Goal: Download file/media

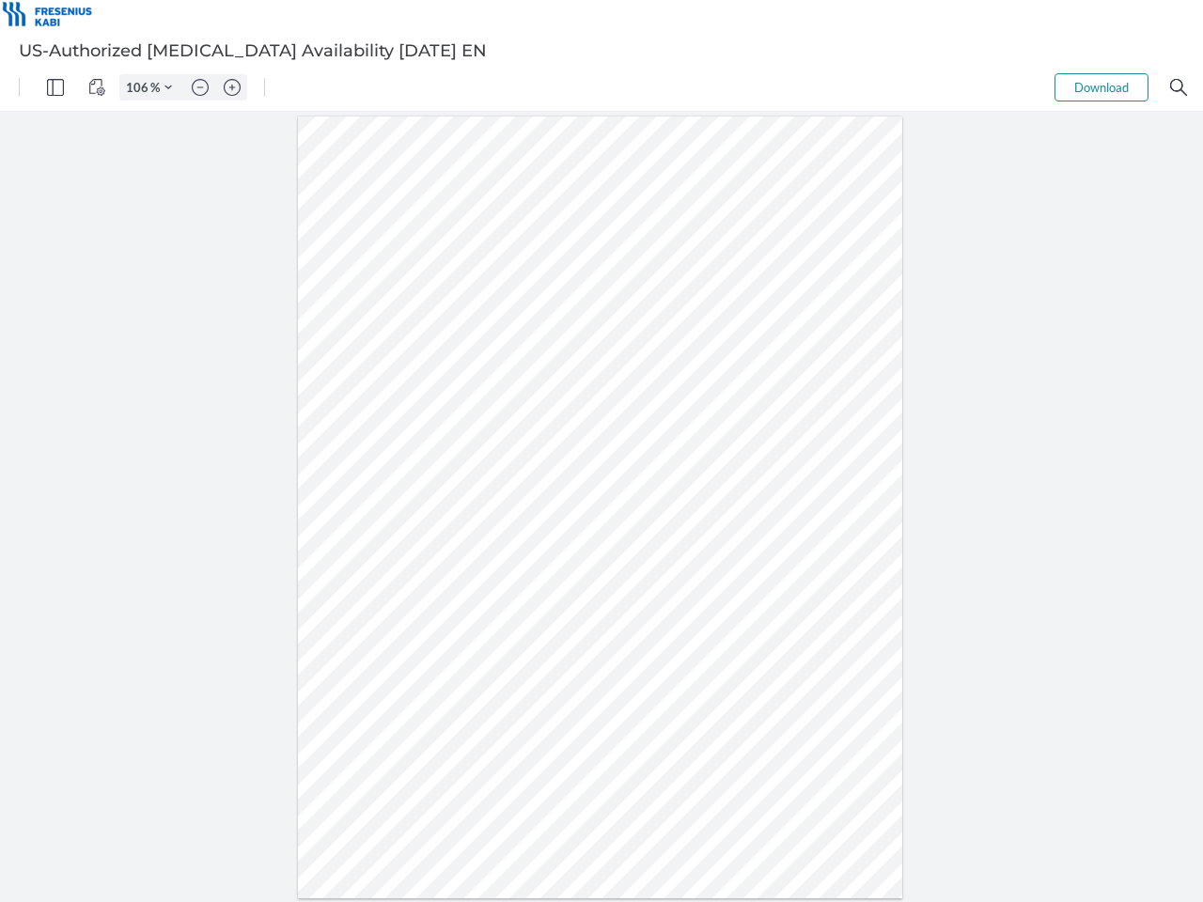
click at [55, 87] on img "Panel" at bounding box center [55, 87] width 17 height 17
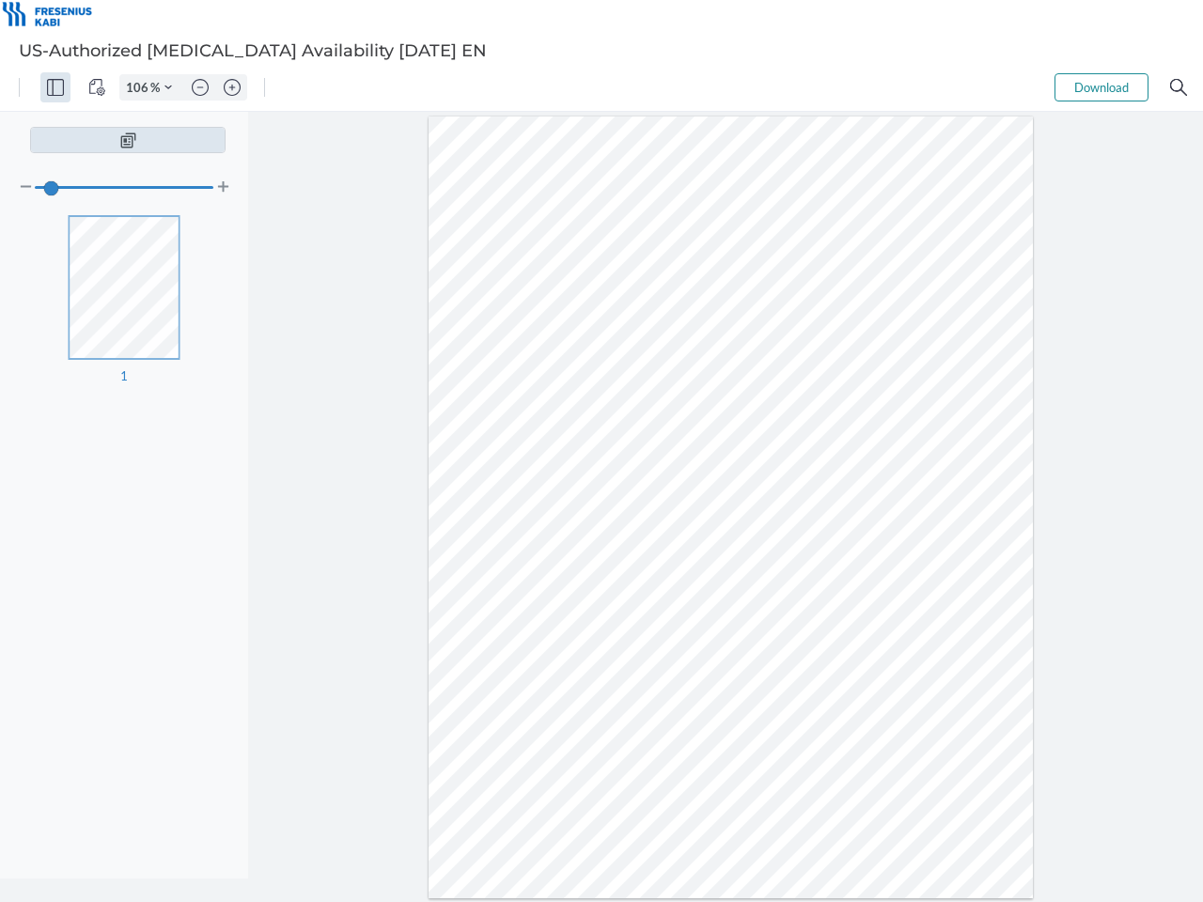
click at [97, 87] on img "View Controls" at bounding box center [96, 87] width 17 height 17
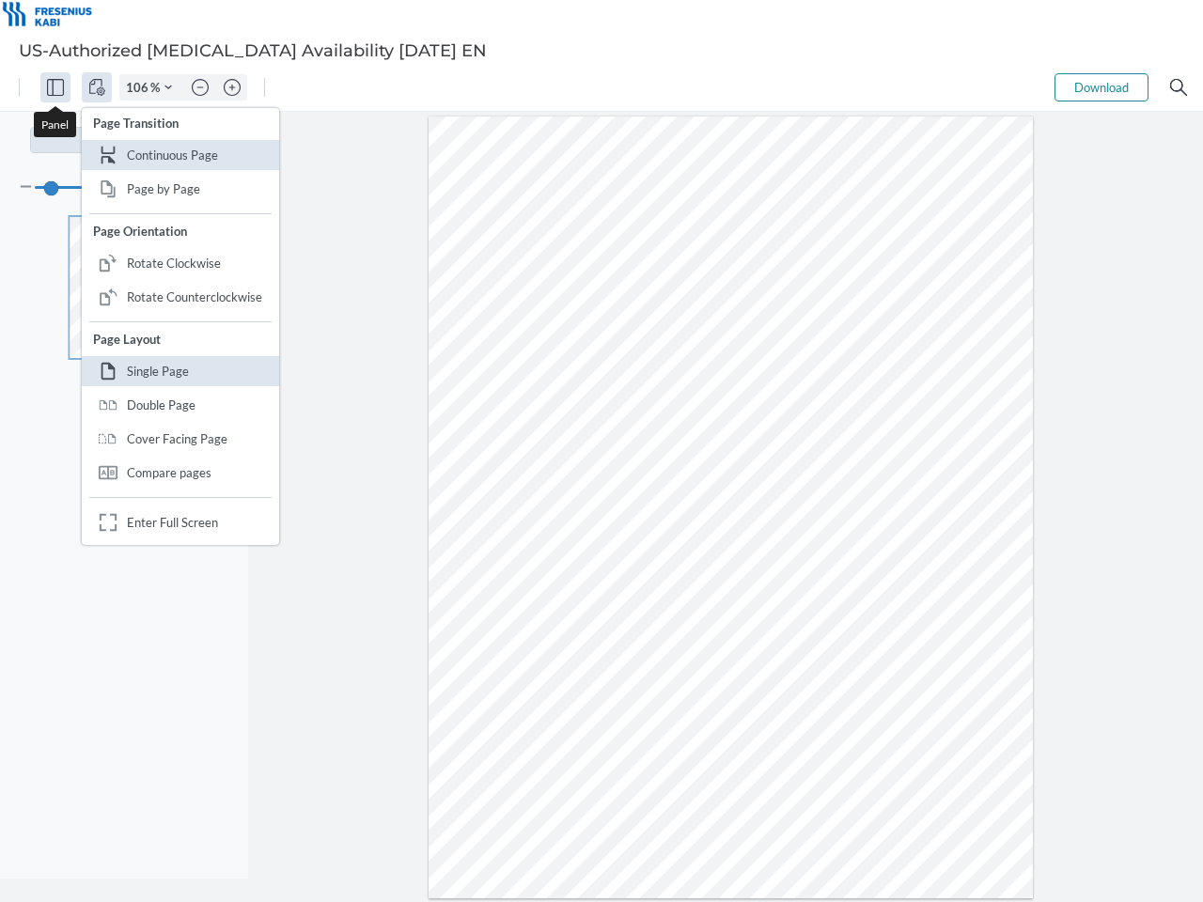
click at [140, 87] on input "106" at bounding box center [135, 87] width 30 height 17
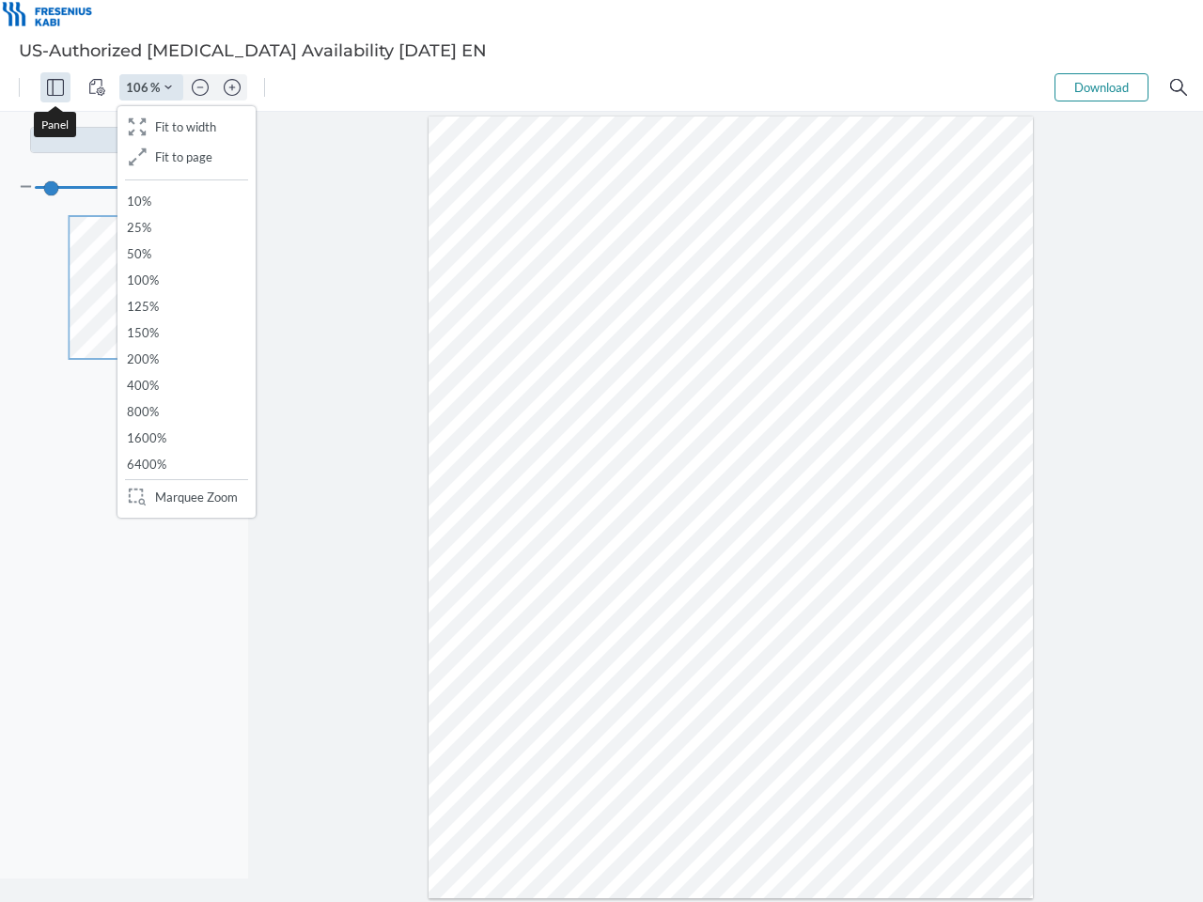
click at [168, 87] on img "Zoom Controls" at bounding box center [168, 88] width 8 height 8
click at [200, 87] on img "Zoom out" at bounding box center [200, 87] width 17 height 17
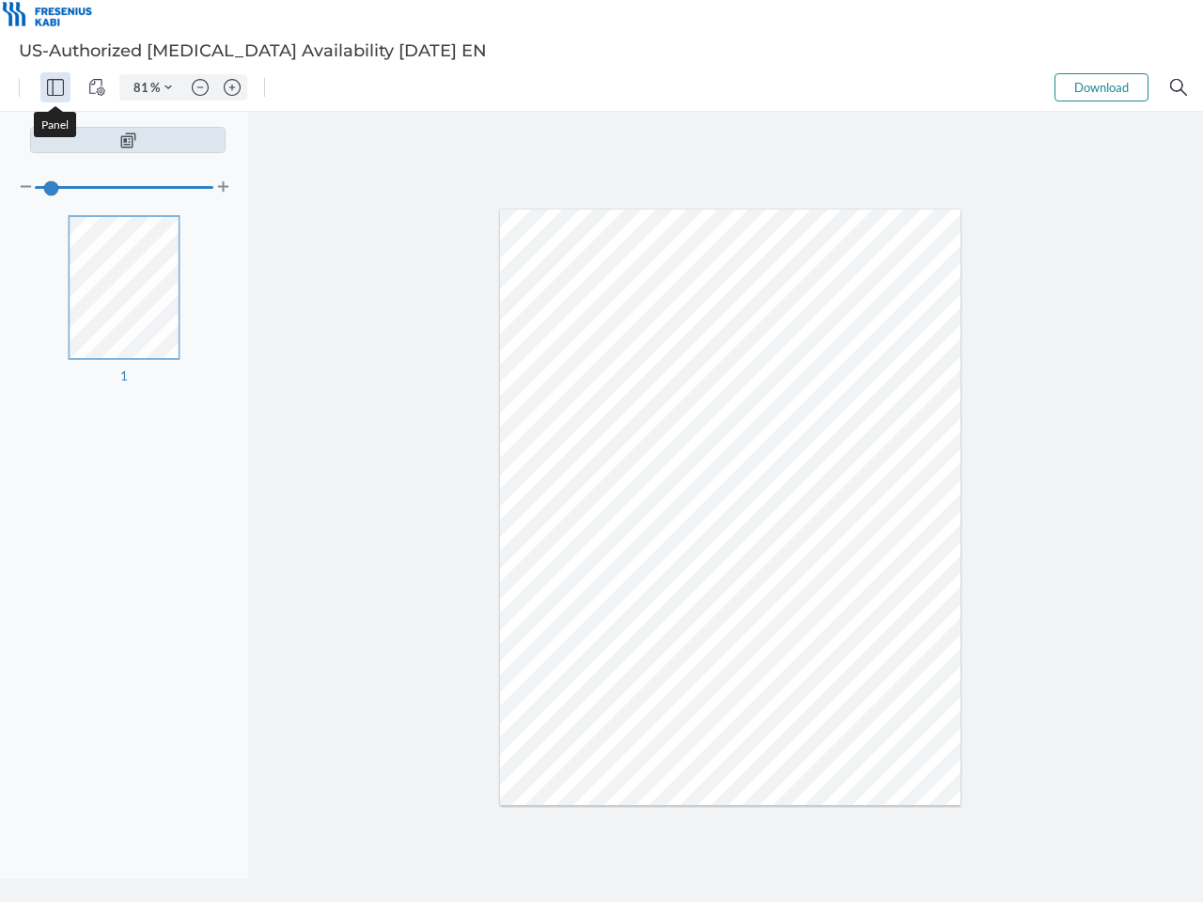
click at [232, 87] on img "Zoom in" at bounding box center [232, 87] width 17 height 17
type input "106"
click at [1101, 87] on button "Download" at bounding box center [1101, 87] width 94 height 28
click at [1178, 87] on img "Search" at bounding box center [1178, 87] width 17 height 17
